Goal: Navigation & Orientation: Find specific page/section

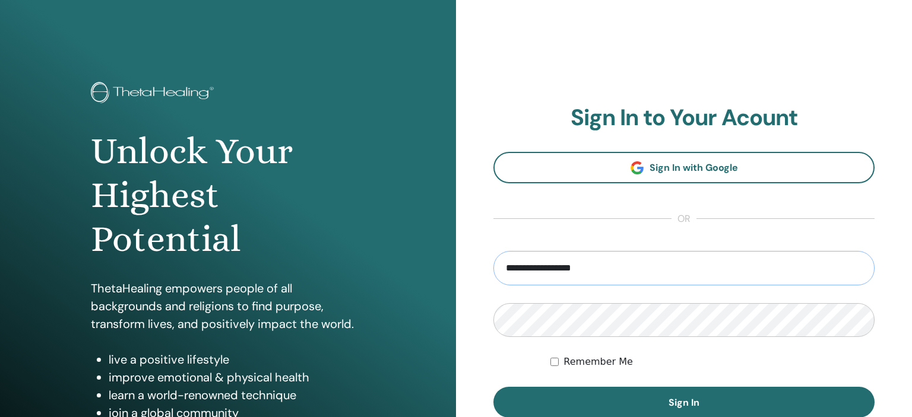
type input "**********"
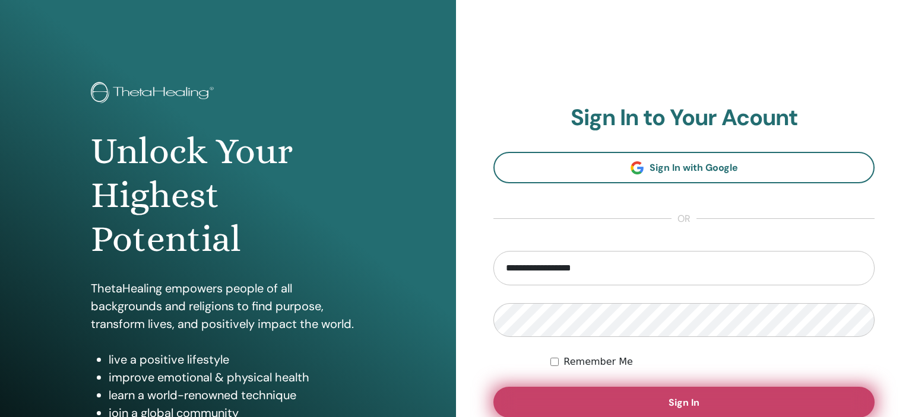
click at [635, 391] on button "Sign In" at bounding box center [683, 402] width 381 height 31
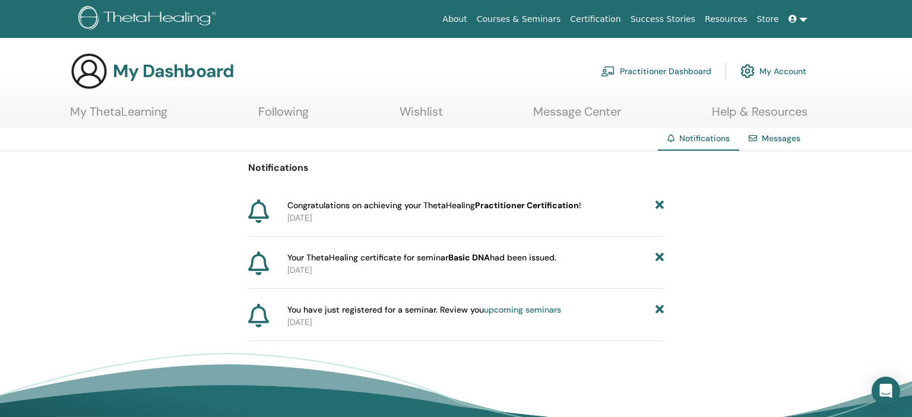
click at [542, 308] on link "upcoming seminars" at bounding box center [522, 310] width 77 height 11
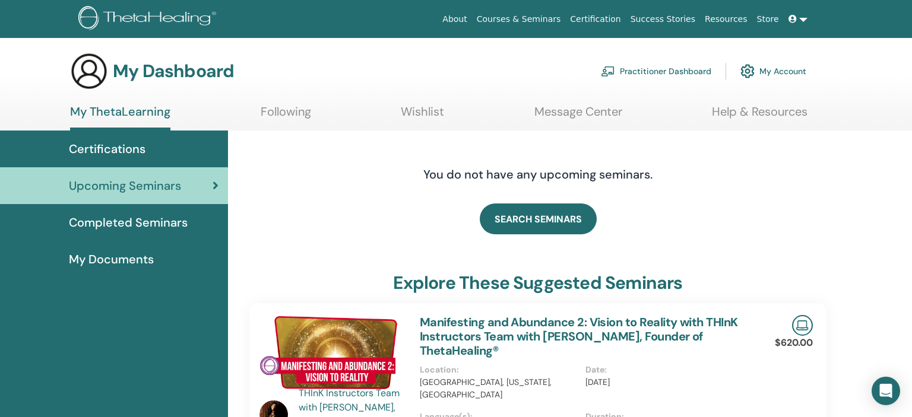
click at [84, 152] on span "Certifications" at bounding box center [107, 149] width 77 height 18
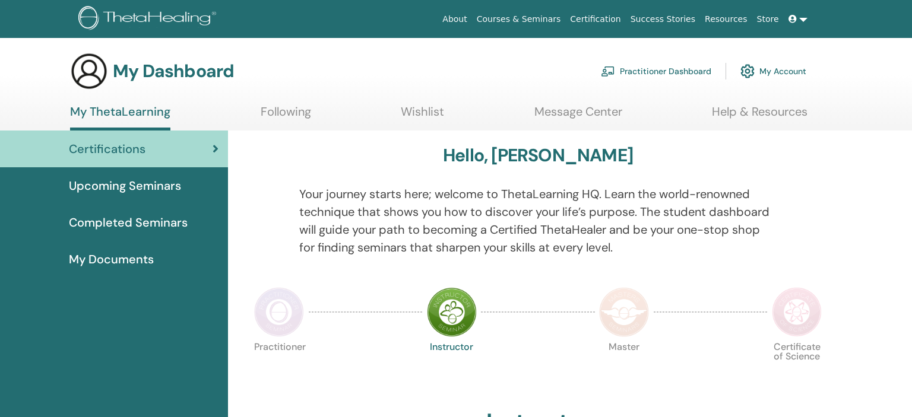
click at [277, 310] on img at bounding box center [279, 312] width 50 height 50
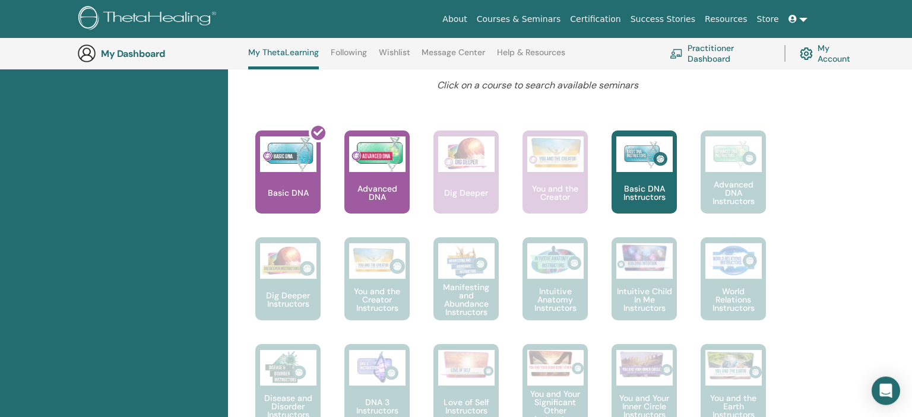
scroll to position [344, 0]
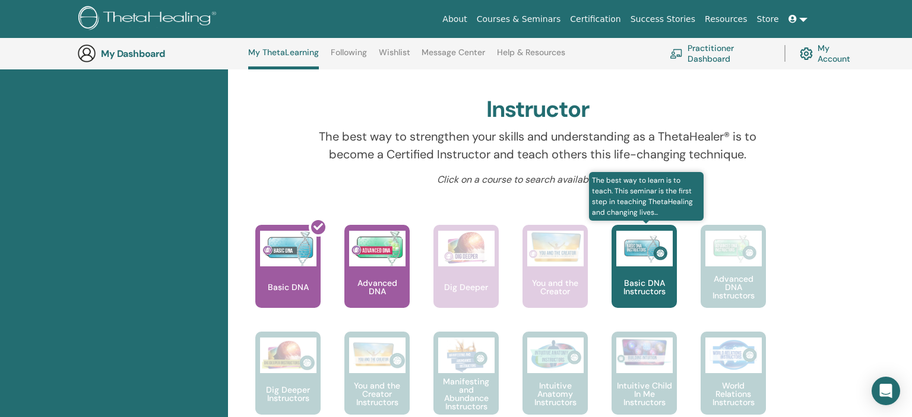
click at [641, 279] on div "Basic DNA Instructors" at bounding box center [644, 266] width 65 height 83
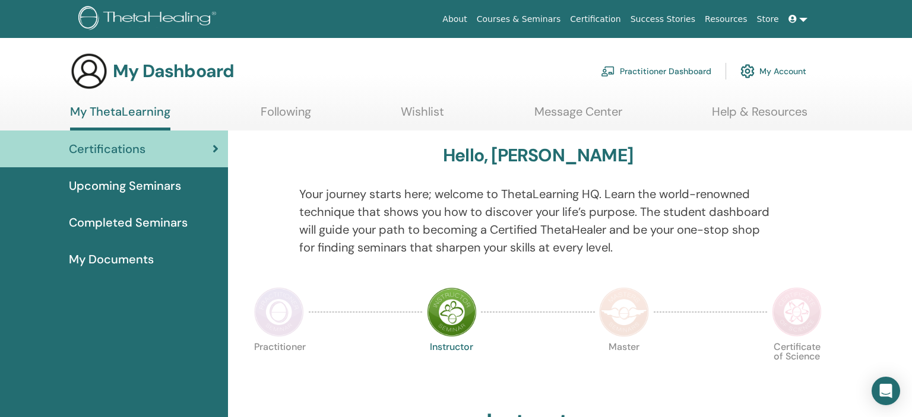
click at [665, 67] on link "Practitioner Dashboard" at bounding box center [656, 71] width 110 height 26
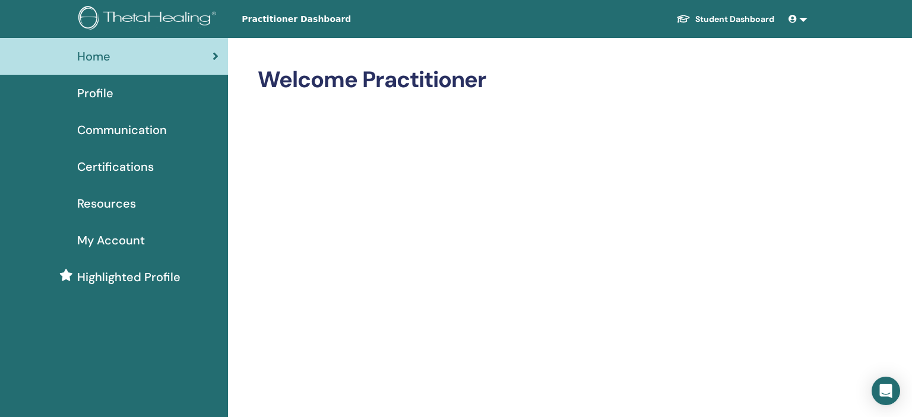
click at [107, 103] on link "Profile" at bounding box center [114, 93] width 228 height 37
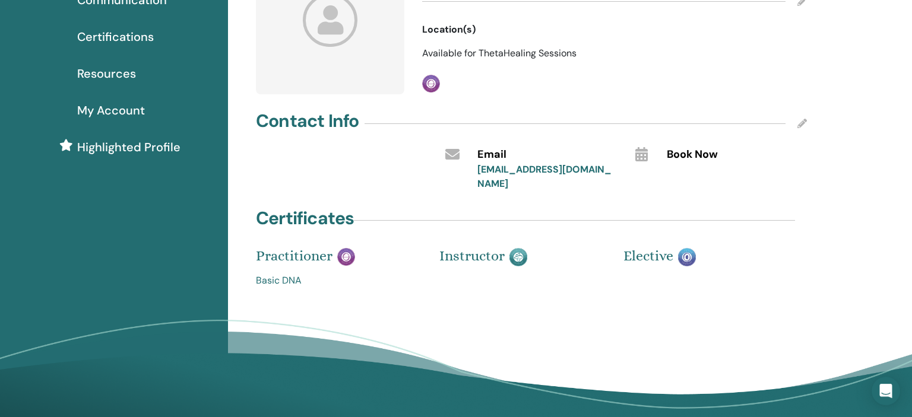
scroll to position [188, 0]
